Goal: Transaction & Acquisition: Purchase product/service

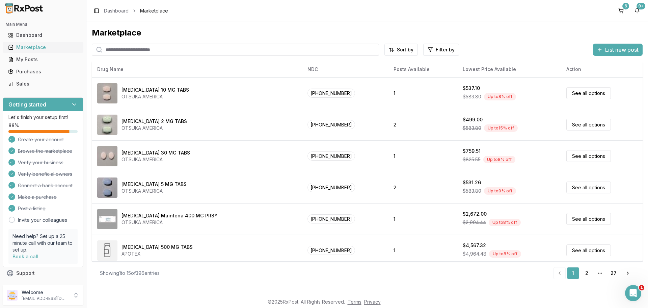
click at [38, 47] on div "Marketplace" at bounding box center [43, 47] width 70 height 7
click at [140, 52] on input "search" at bounding box center [235, 50] width 287 height 12
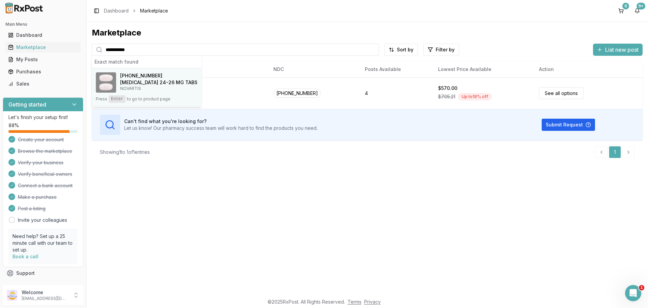
type input "**********"
click at [142, 88] on p "NOVARTIS" at bounding box center [158, 88] width 77 height 5
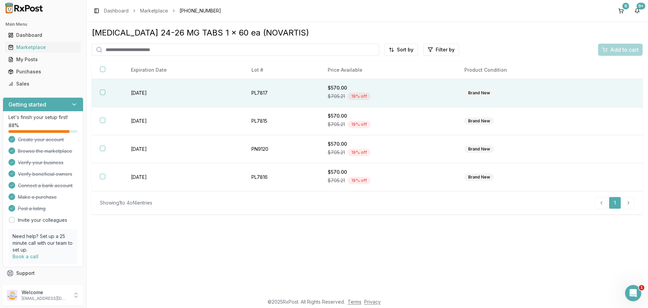
click at [168, 91] on td "[DATE]" at bounding box center [183, 93] width 120 height 28
click at [618, 48] on span "Add to cart" at bounding box center [624, 50] width 28 height 8
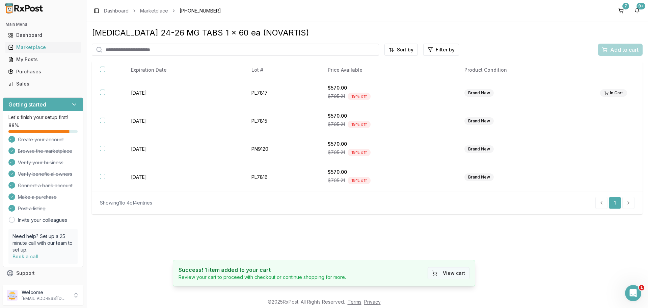
click at [442, 274] on button "View cart" at bounding box center [449, 273] width 42 height 12
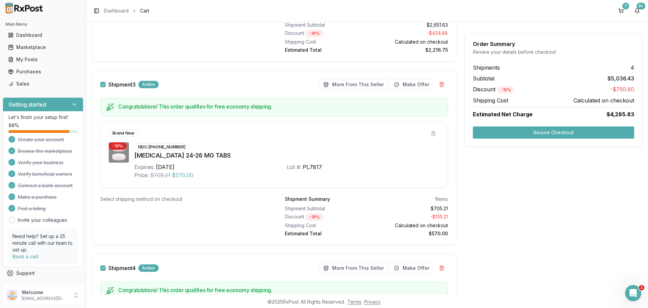
scroll to position [566, 0]
click at [46, 46] on div "Marketplace" at bounding box center [43, 47] width 70 height 7
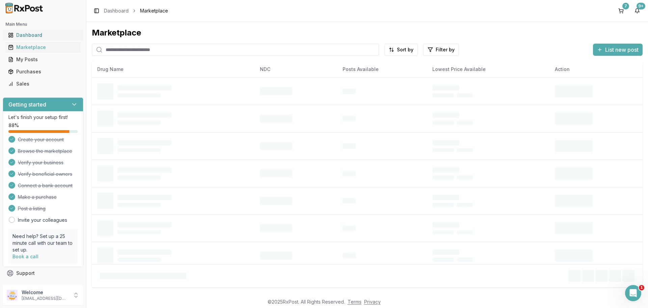
click at [37, 36] on div "Dashboard" at bounding box center [43, 35] width 70 height 7
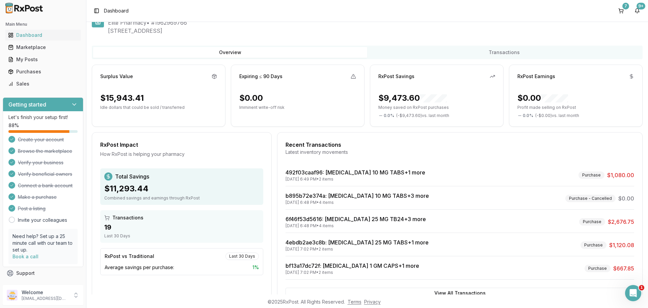
scroll to position [43, 0]
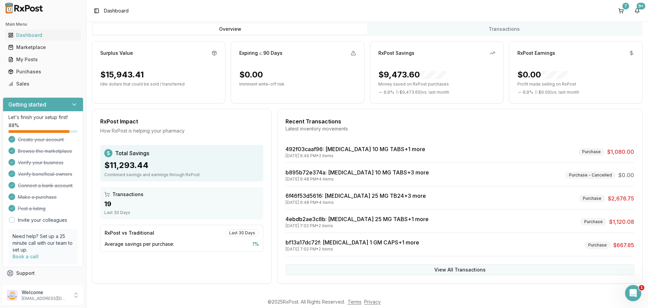
click at [447, 270] on button "View All Transactions" at bounding box center [460, 269] width 349 height 11
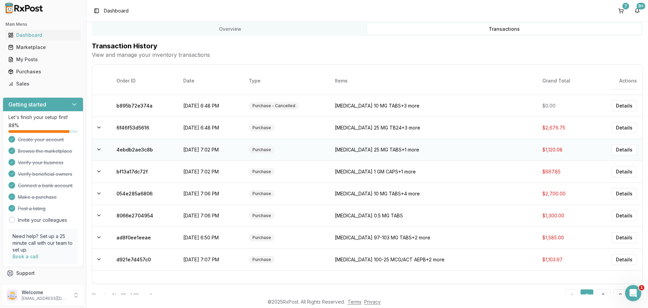
scroll to position [33, 0]
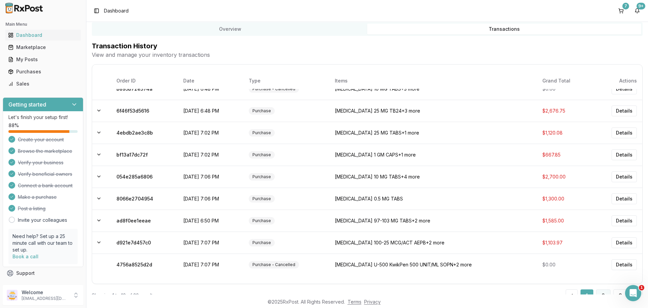
click at [600, 292] on button "2" at bounding box center [603, 295] width 15 height 12
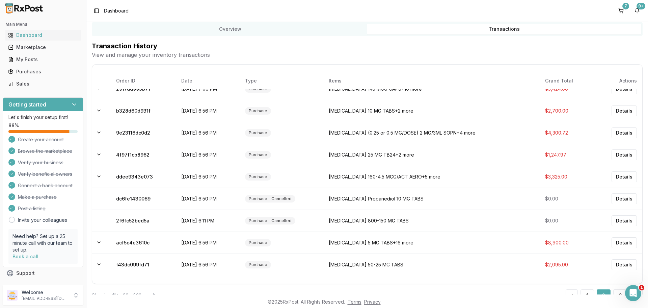
click at [600, 292] on button "2" at bounding box center [604, 295] width 14 height 12
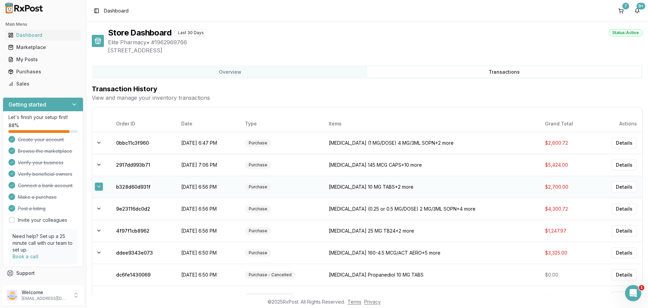
click at [99, 189] on button at bounding box center [99, 186] width 8 height 8
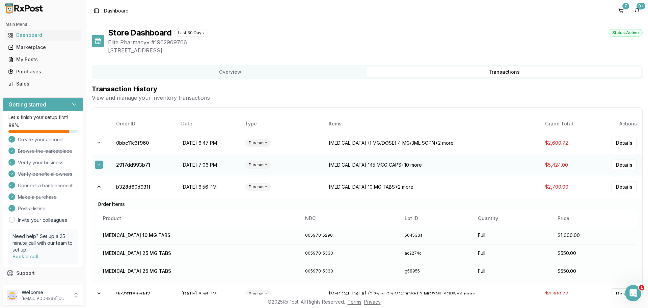
click at [102, 161] on button at bounding box center [99, 164] width 8 height 8
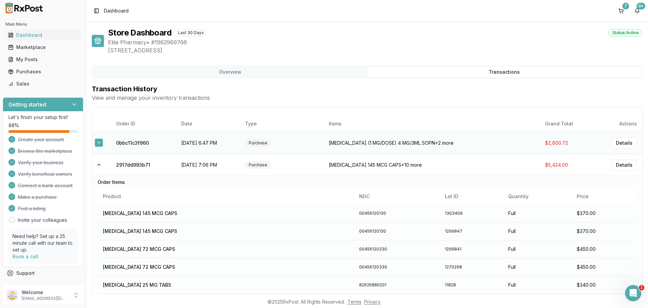
click at [98, 140] on button at bounding box center [99, 142] width 8 height 8
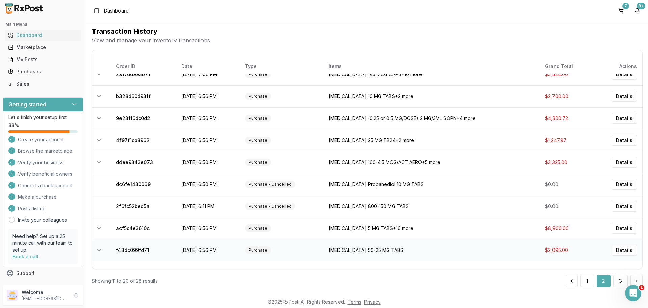
scroll to position [61, 0]
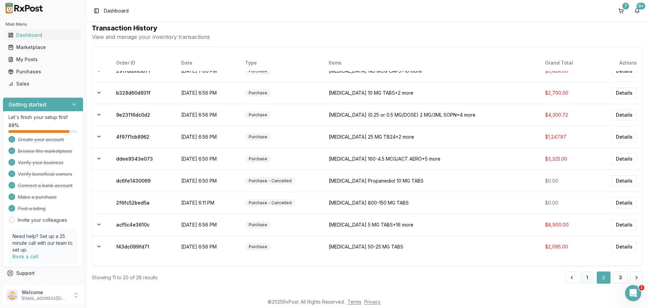
click at [584, 275] on button "1" at bounding box center [588, 277] width 14 height 12
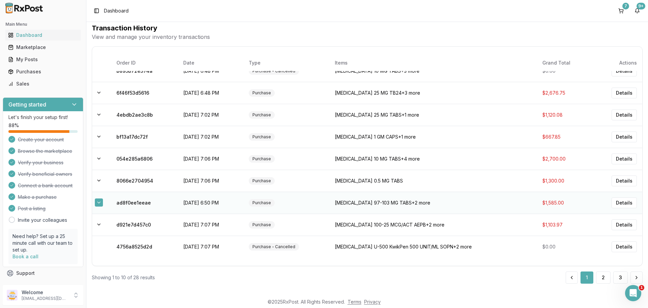
click at [100, 203] on button at bounding box center [99, 202] width 8 height 8
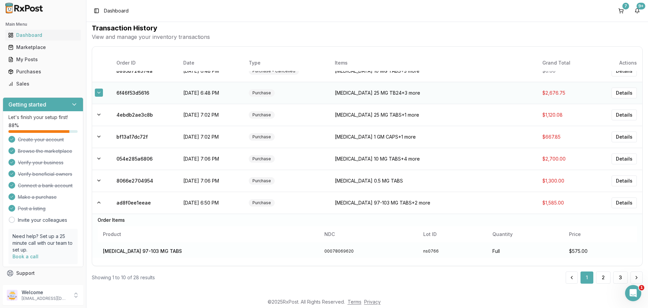
click at [99, 95] on button at bounding box center [99, 92] width 8 height 8
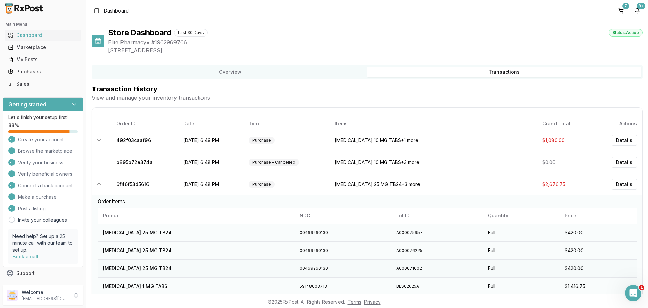
scroll to position [0, 0]
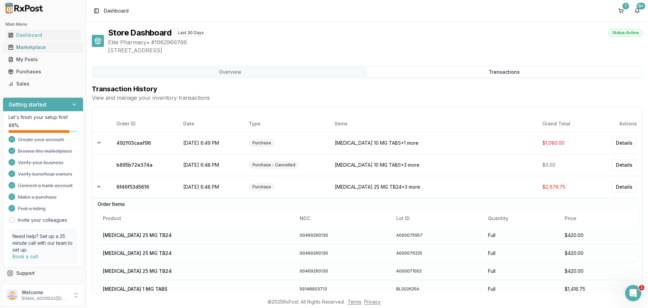
drag, startPoint x: 35, startPoint y: 46, endPoint x: 40, endPoint y: 48, distance: 5.7
click at [35, 46] on div "Marketplace" at bounding box center [43, 47] width 70 height 7
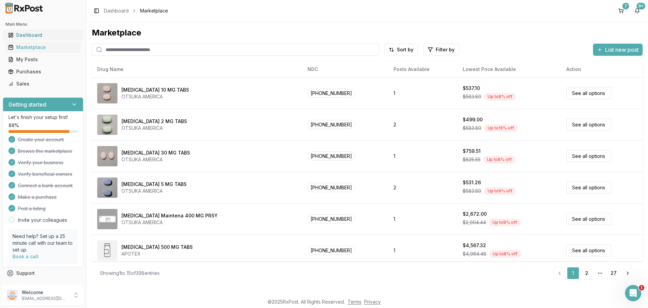
click at [27, 36] on div "Dashboard" at bounding box center [43, 35] width 70 height 7
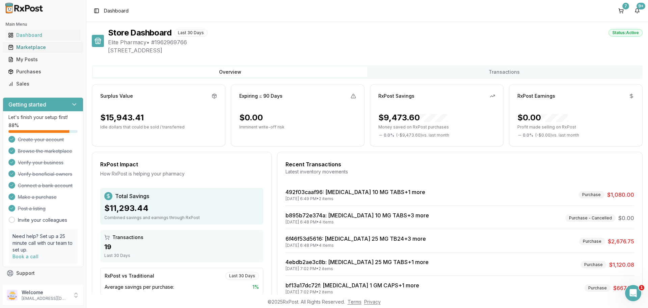
click at [39, 47] on div "Marketplace" at bounding box center [43, 47] width 70 height 7
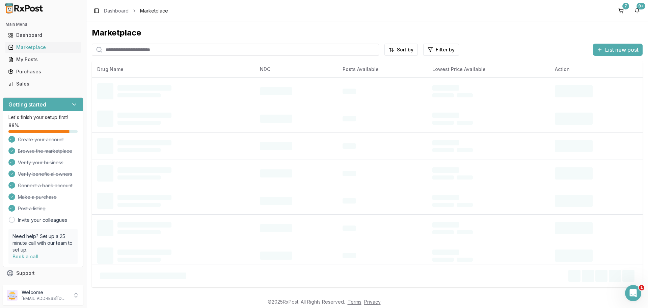
click at [140, 52] on input "search" at bounding box center [235, 50] width 287 height 12
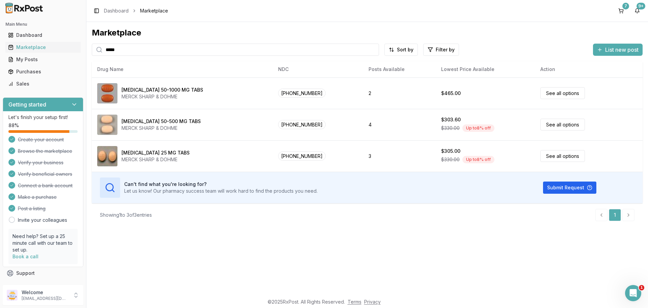
drag, startPoint x: 123, startPoint y: 53, endPoint x: 90, endPoint y: 55, distance: 32.8
click at [90, 55] on div "Marketplace ***** Sort by Filter by List new post Card Table NDC: [PHONE_NUMBER…" at bounding box center [367, 158] width 562 height 272
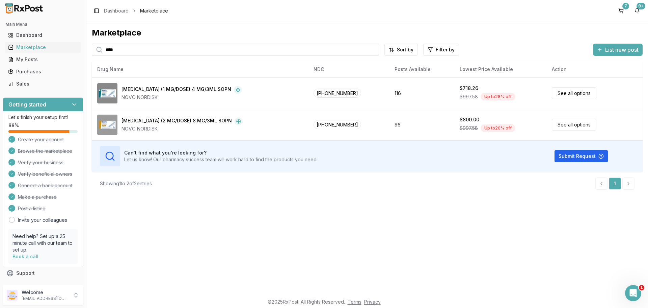
drag, startPoint x: 120, startPoint y: 53, endPoint x: 97, endPoint y: 54, distance: 23.4
click at [97, 54] on div "****" at bounding box center [235, 50] width 287 height 12
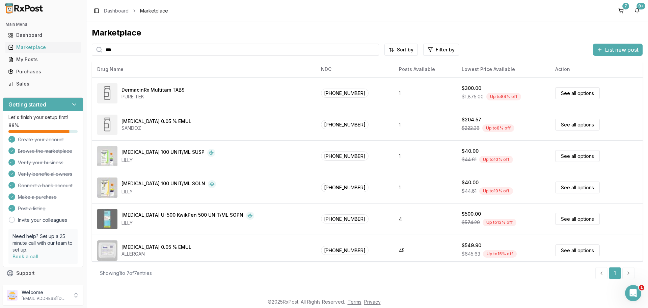
type input "****"
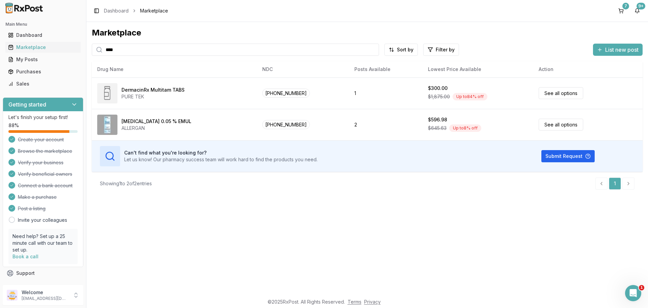
drag, startPoint x: 131, startPoint y: 51, endPoint x: 100, endPoint y: 55, distance: 31.0
click at [100, 55] on div "****" at bounding box center [235, 50] width 287 height 12
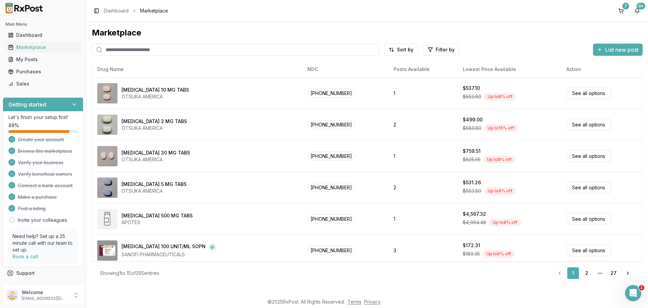
paste input "*****"
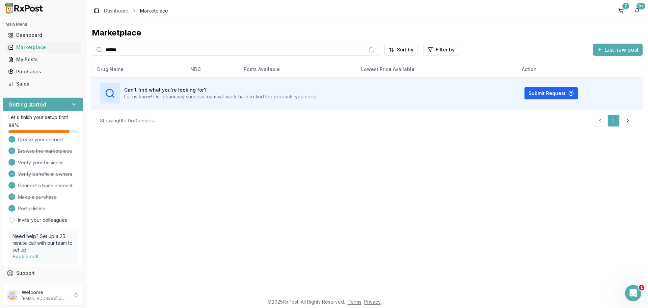
type input "******"
